Goal: Task Accomplishment & Management: Use online tool/utility

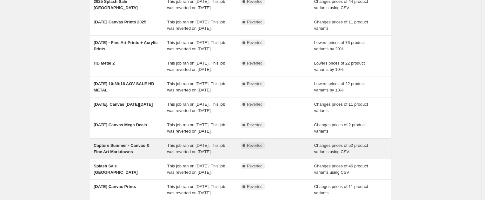
scroll to position [174, 0]
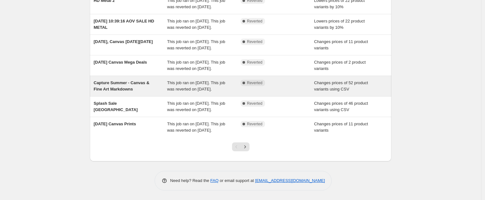
click at [117, 81] on span "Capture Summer - Canvas & Fine Art Markdowns" at bounding box center [122, 86] width 56 height 11
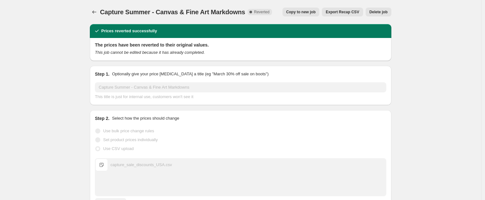
click at [304, 12] on span "Copy to new job" at bounding box center [300, 12] width 29 height 5
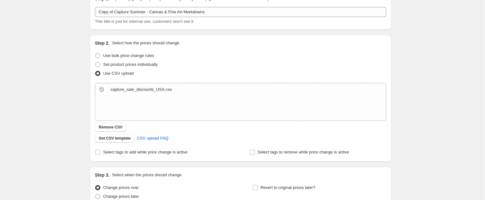
scroll to position [33, 0]
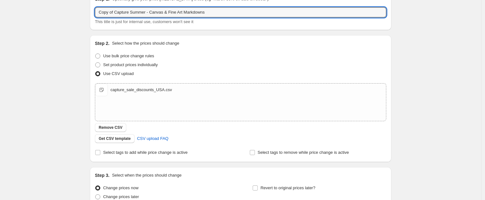
drag, startPoint x: 117, startPoint y: 11, endPoint x: 76, endPoint y: 10, distance: 41.2
click at [76, 10] on div "Create new price [MEDICAL_DATA]. This page is ready Create new price [MEDICAL_D…" at bounding box center [240, 114] width 481 height 294
drag, startPoint x: 199, startPoint y: 14, endPoint x: 138, endPoint y: 10, distance: 61.0
click at [138, 10] on input "Capture Summer - Canvas & Fine Art Markdowns" at bounding box center [240, 12] width 291 height 10
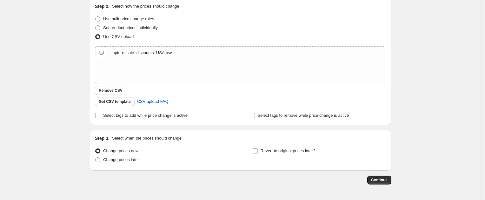
scroll to position [71, 0]
type input "Capture Summer 2025"
click at [257, 150] on input "Revert to original prices later?" at bounding box center [254, 150] width 5 height 5
checkbox input "true"
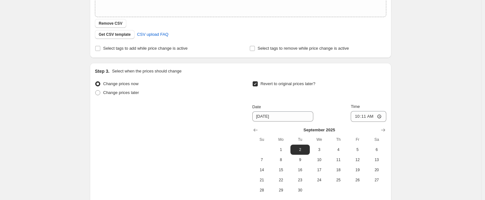
scroll to position [191, 0]
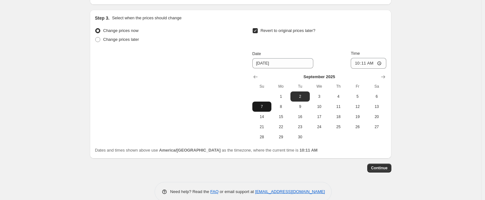
click at [264, 107] on span "7" at bounding box center [262, 106] width 14 height 5
type input "[DATE]"
click at [356, 64] on input "10:11" at bounding box center [368, 63] width 36 height 11
type input "03:55"
click at [382, 168] on span "Continue" at bounding box center [379, 168] width 16 height 5
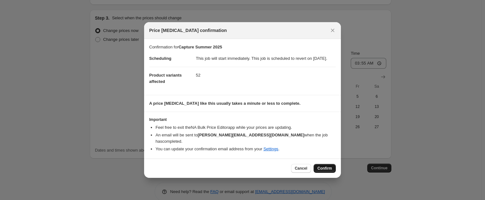
click at [328, 169] on span "Confirm" at bounding box center [324, 168] width 15 height 5
